Goal: Find specific page/section: Find specific page/section

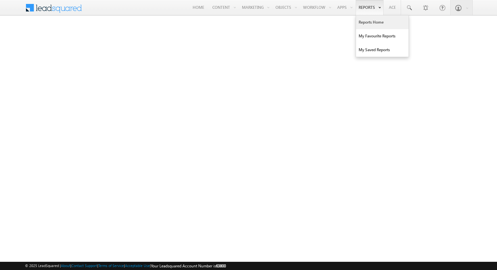
click at [363, 22] on link "Reports Home" at bounding box center [382, 22] width 53 height 14
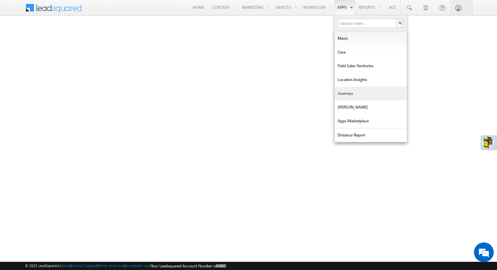
click at [341, 92] on link "Journeys" at bounding box center [370, 94] width 72 height 14
